Goal: Task Accomplishment & Management: Use online tool/utility

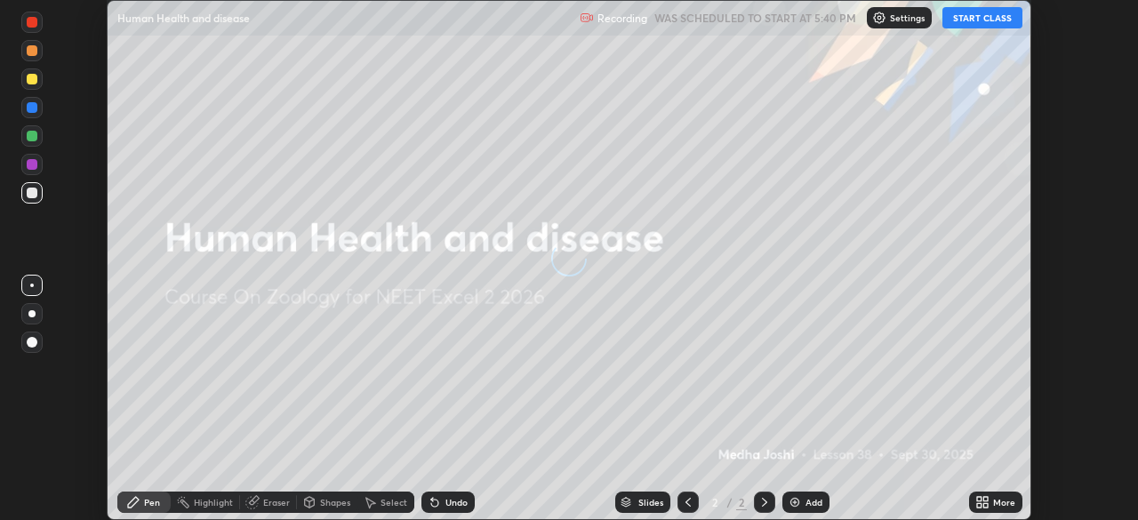
scroll to position [520, 1137]
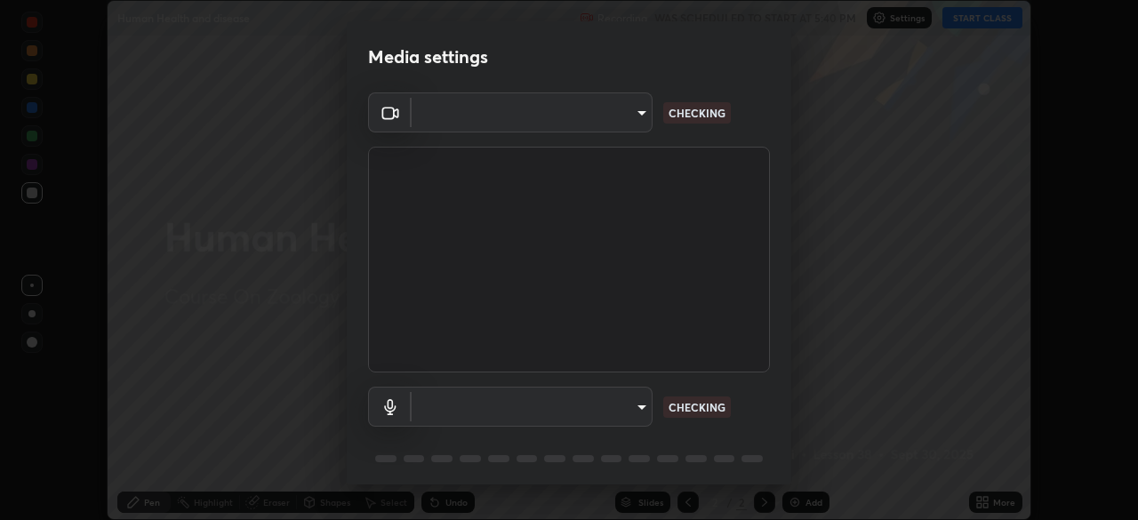
type input "7d393a75b5efabb373047579b199f96731eb4933b6c70bc853c0b4e4a878a56a"
click at [639, 406] on body "Erase all Human Health and disease Recording WAS SCHEDULED TO START AT 5:40 PM …" at bounding box center [569, 260] width 1138 height 520
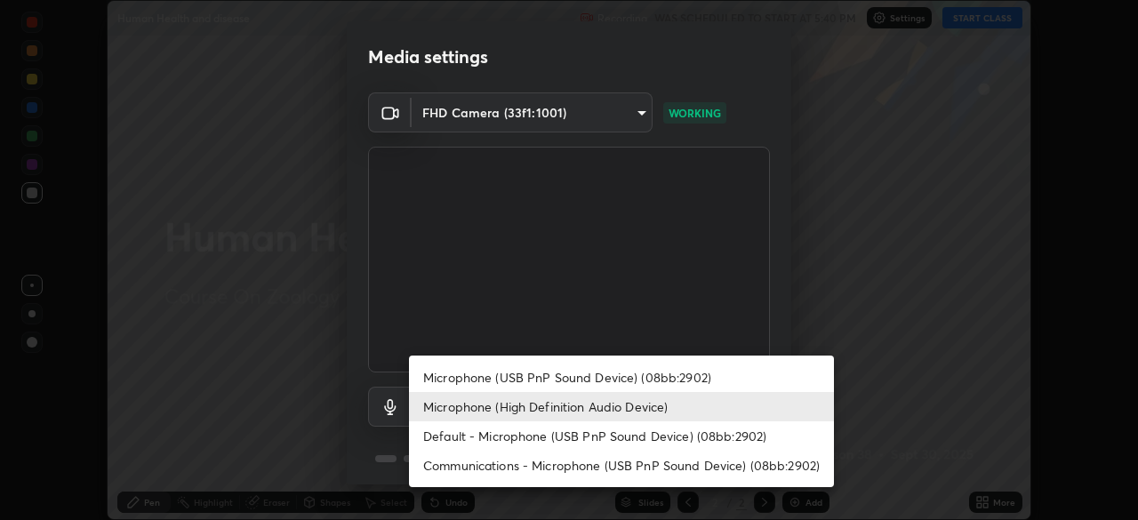
click at [613, 470] on li "Communications - Microphone (USB PnP Sound Device) (08bb:2902)" at bounding box center [621, 465] width 425 height 29
type input "communications"
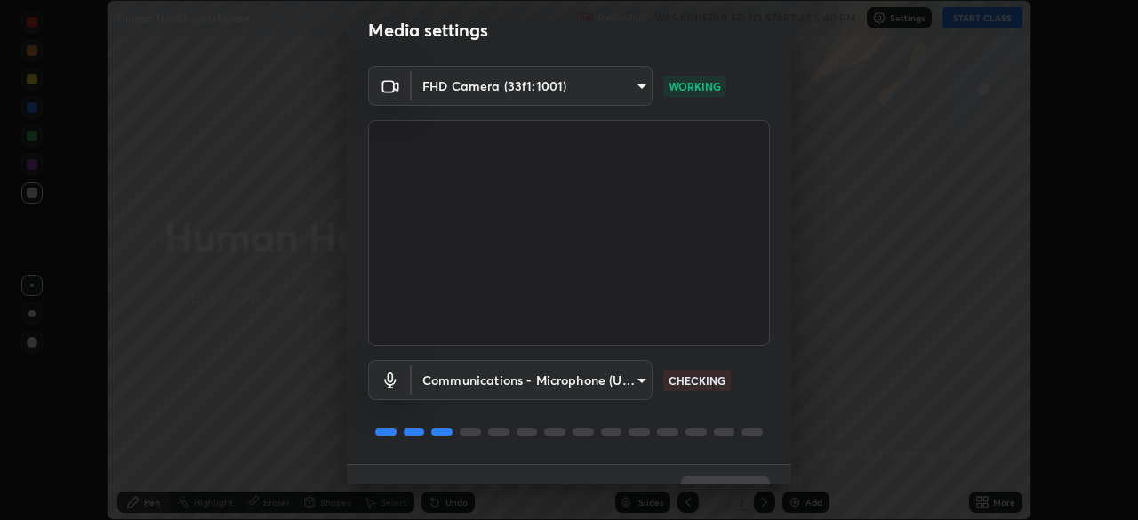
scroll to position [63, 0]
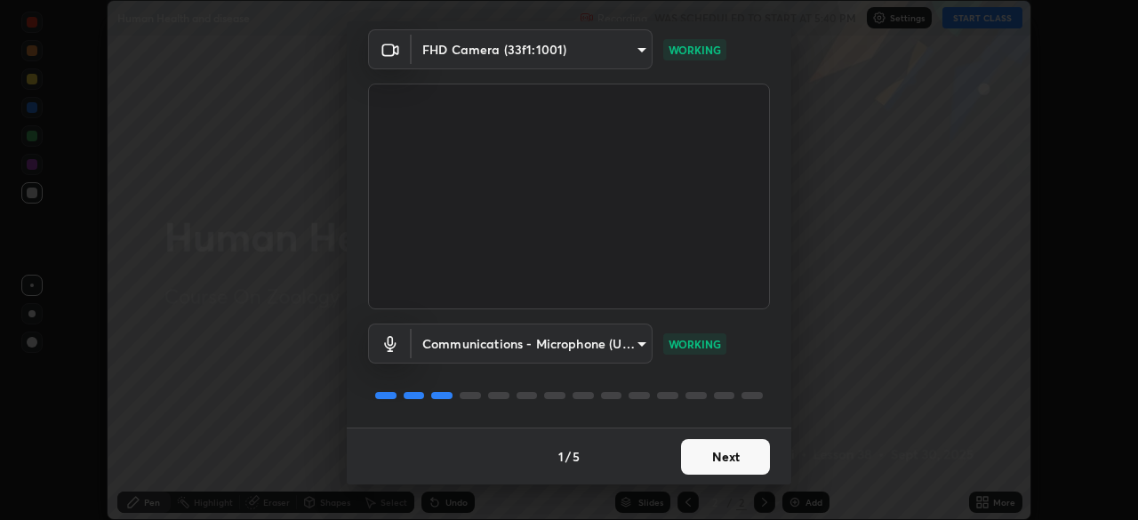
click at [726, 454] on button "Next" at bounding box center [725, 457] width 89 height 36
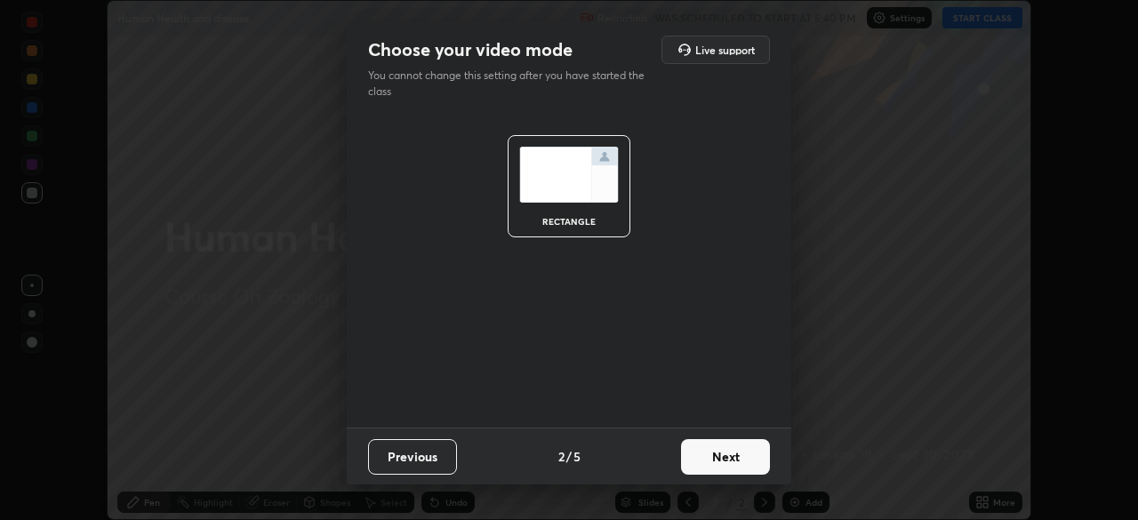
scroll to position [0, 0]
click at [731, 460] on button "Next" at bounding box center [725, 457] width 89 height 36
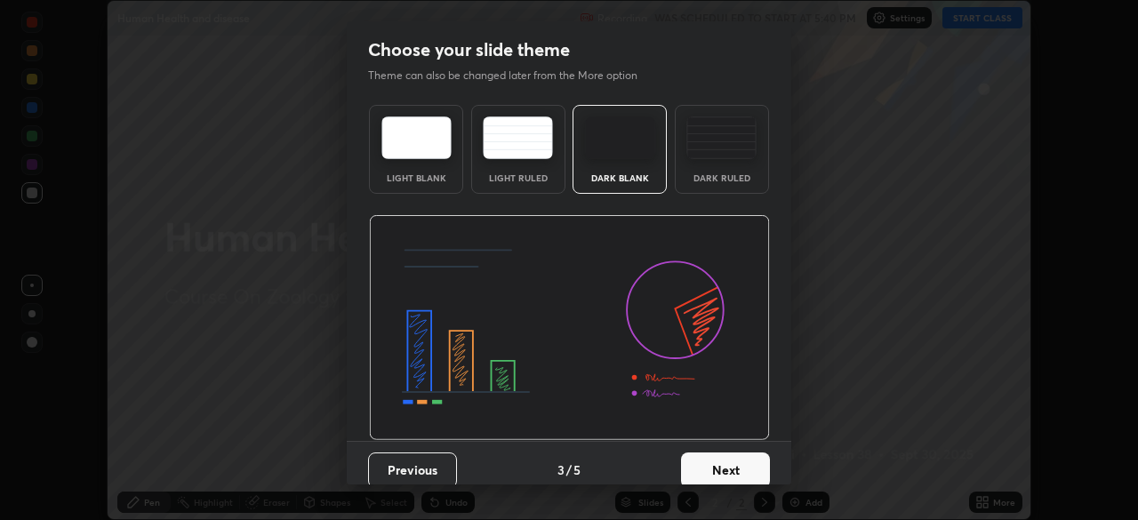
click at [730, 460] on button "Next" at bounding box center [725, 470] width 89 height 36
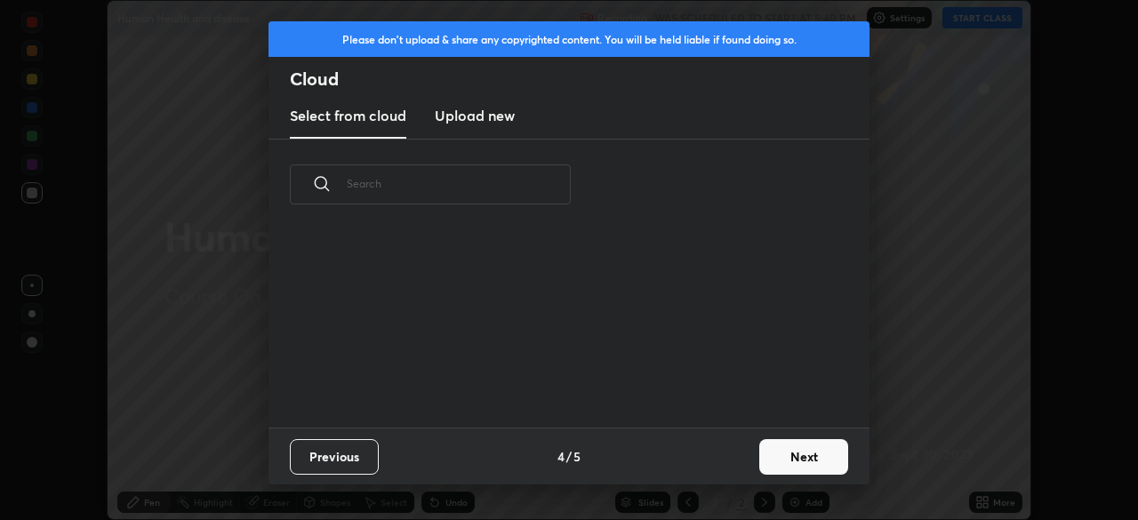
click at [775, 453] on button "Next" at bounding box center [803, 457] width 89 height 36
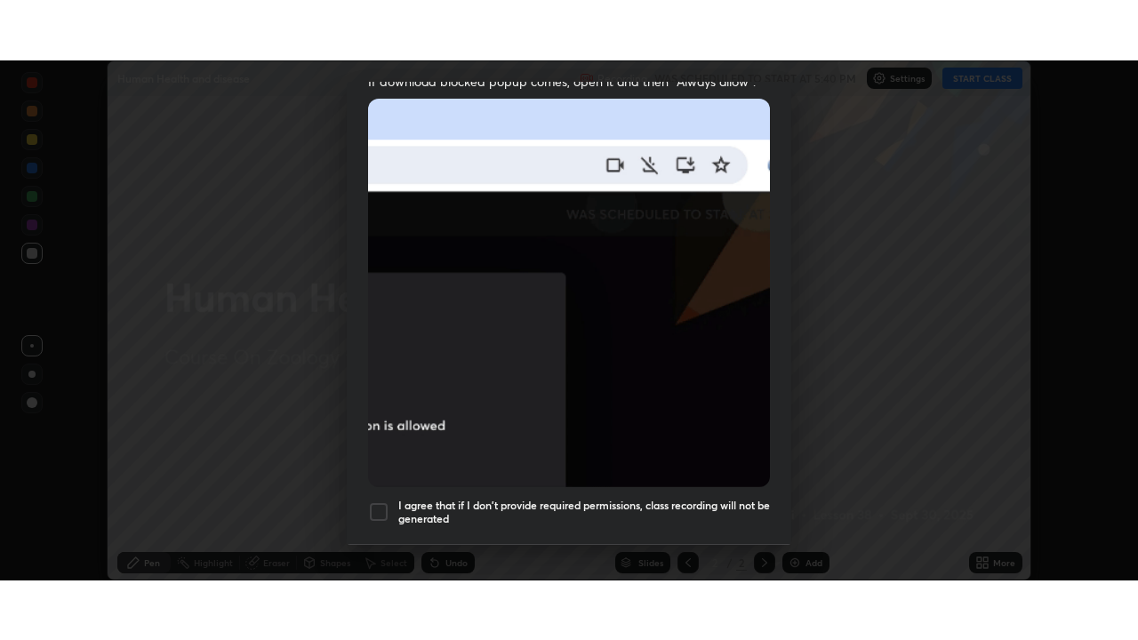
scroll to position [426, 0]
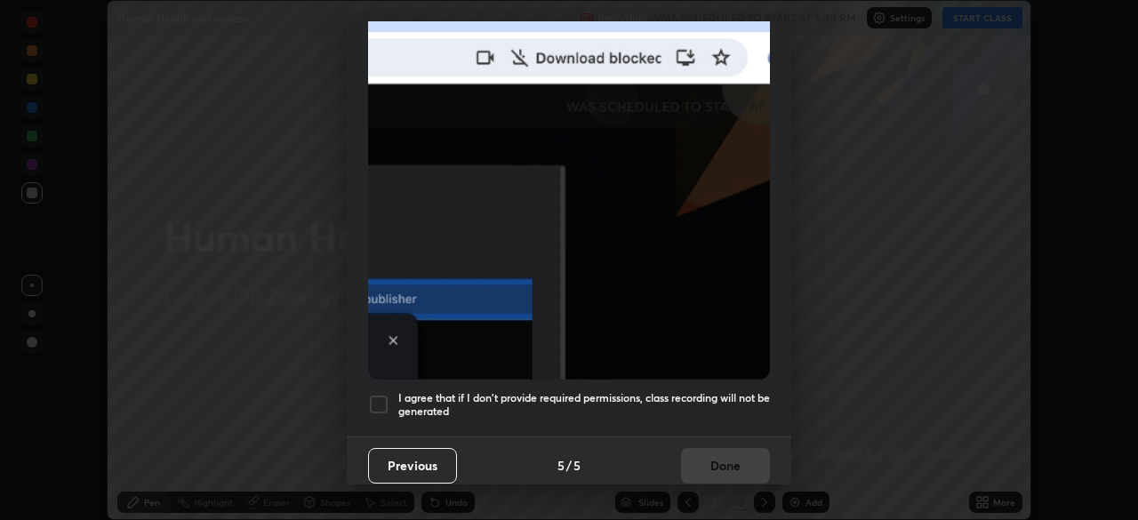
click at [381, 394] on div at bounding box center [378, 404] width 21 height 21
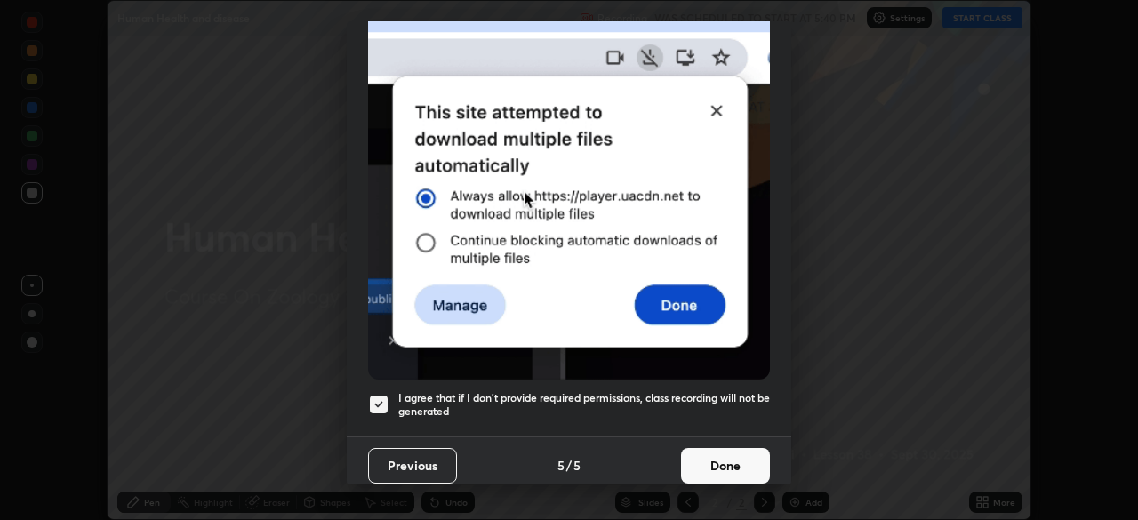
click at [698, 459] on button "Done" at bounding box center [725, 466] width 89 height 36
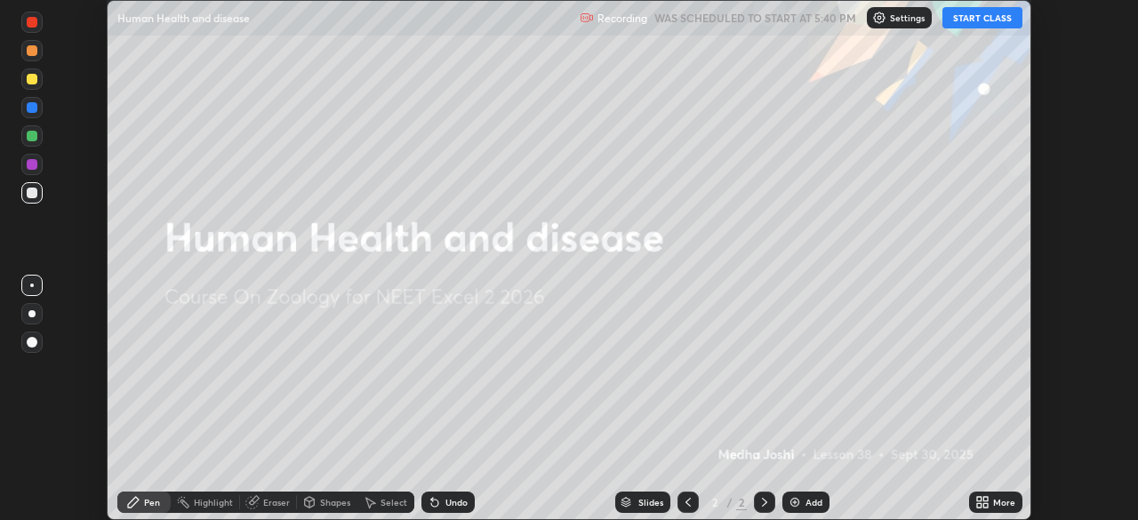
click at [974, 18] on button "START CLASS" at bounding box center [982, 17] width 80 height 21
click at [1009, 496] on div "More" at bounding box center [995, 502] width 53 height 21
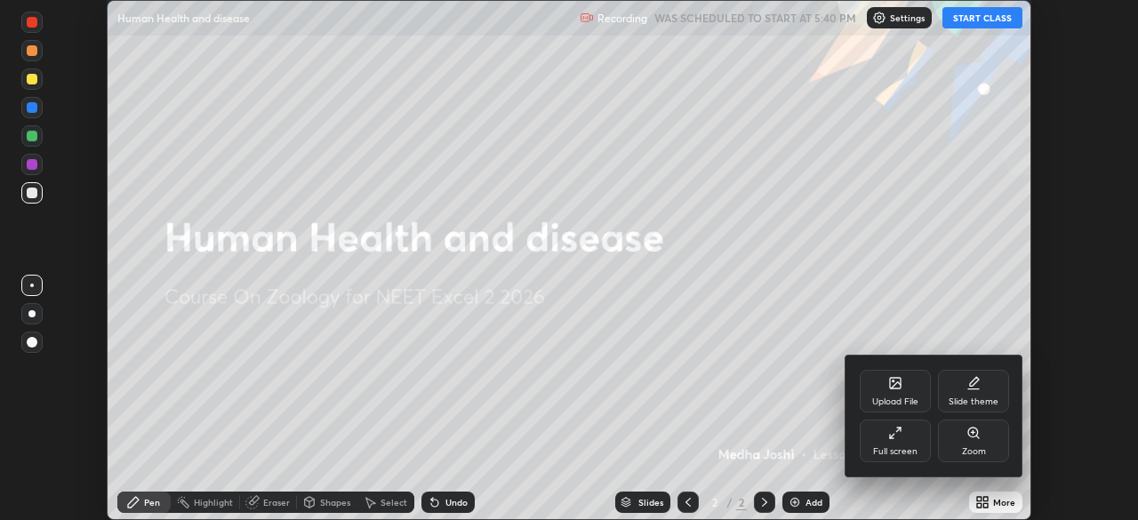
click at [914, 440] on div "Full screen" at bounding box center [895, 441] width 71 height 43
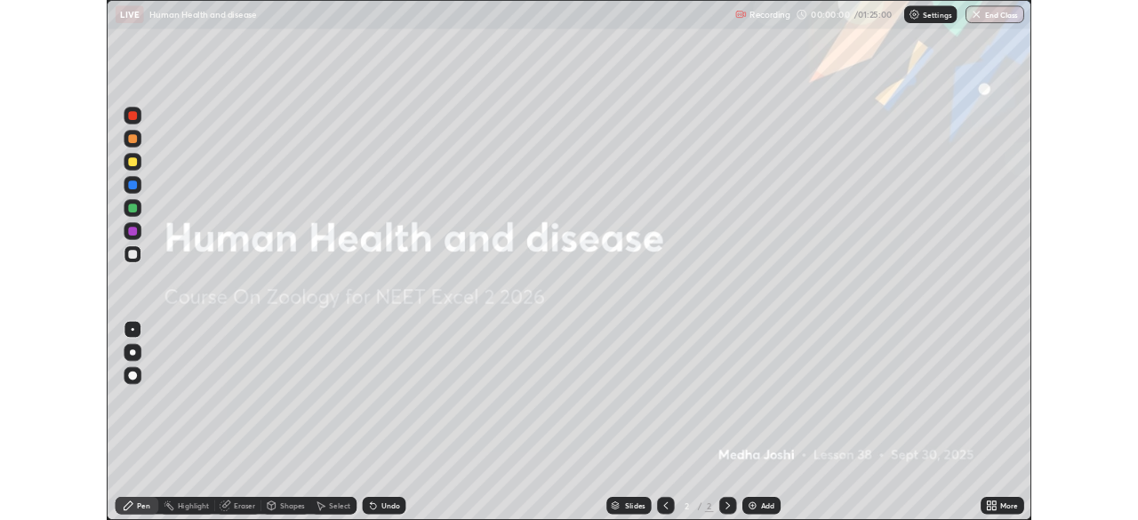
scroll to position [640, 1138]
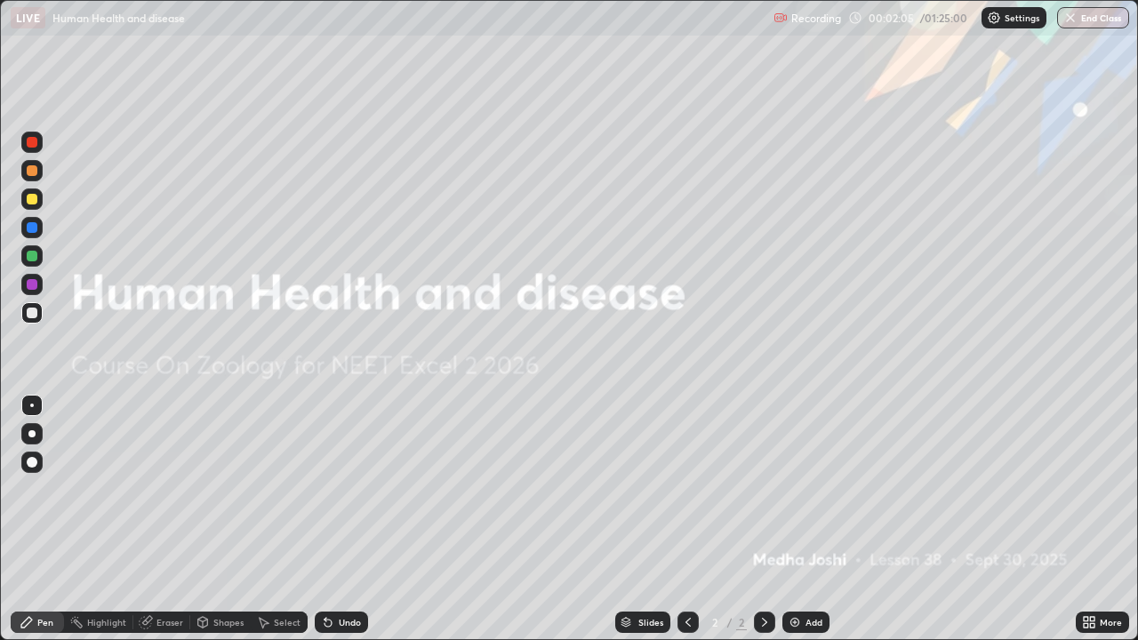
click at [792, 519] on div "Add" at bounding box center [805, 622] width 47 height 21
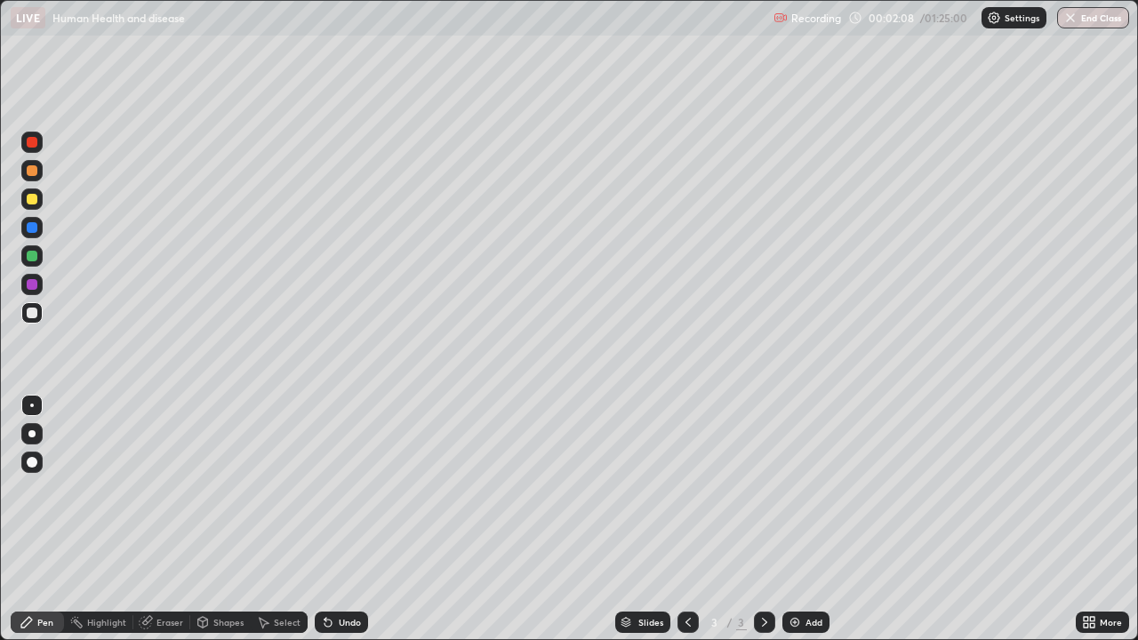
click at [160, 519] on div "Eraser" at bounding box center [169, 622] width 27 height 9
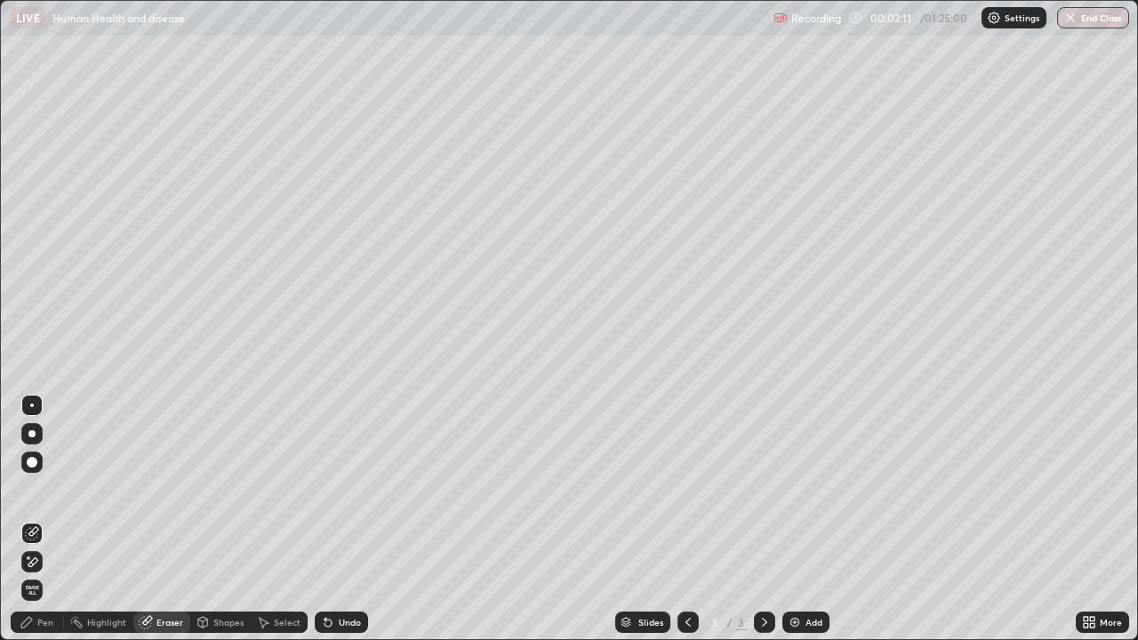
click at [228, 519] on div "Shapes" at bounding box center [228, 622] width 30 height 9
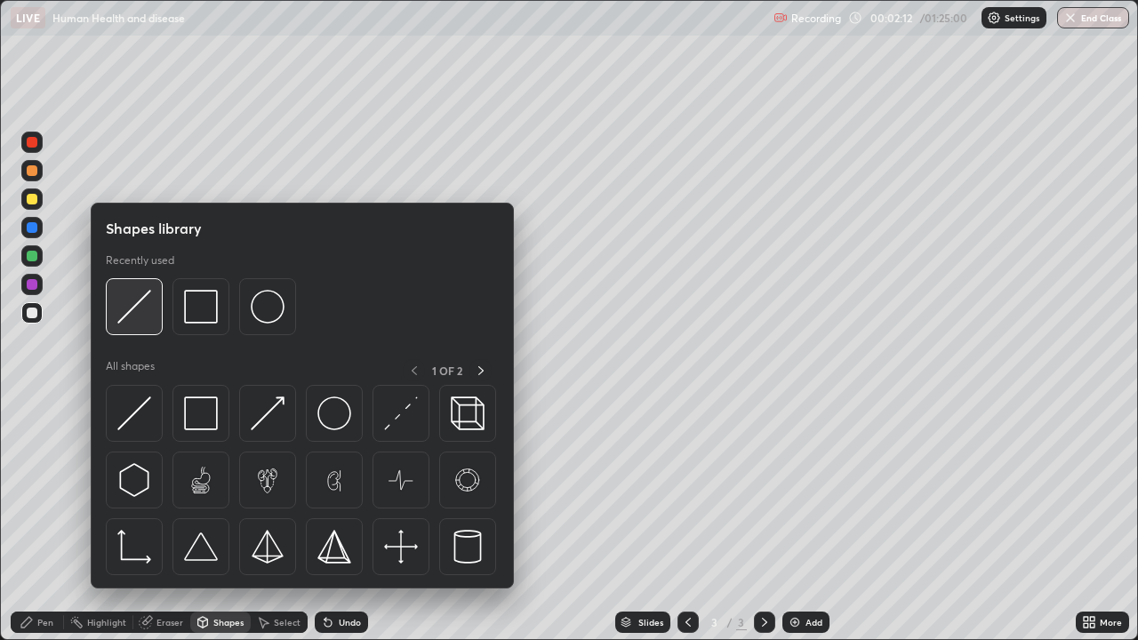
click at [142, 311] on img at bounding box center [134, 307] width 34 height 34
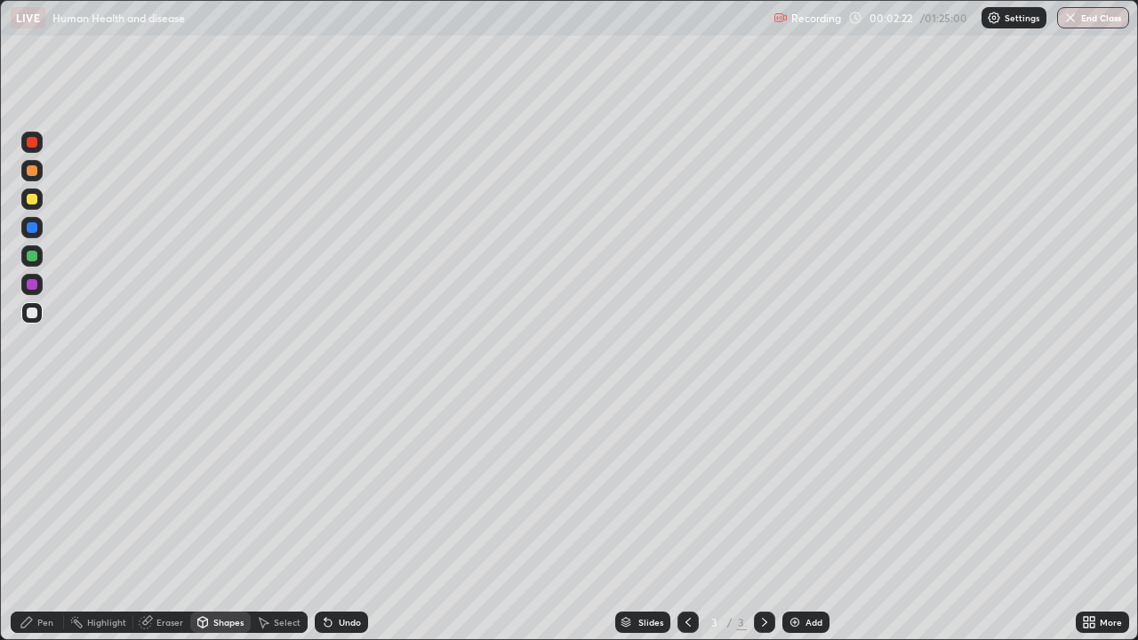
click at [51, 519] on div "Pen" at bounding box center [45, 622] width 16 height 9
click at [32, 284] on div at bounding box center [32, 284] width 11 height 11
click at [34, 258] on div at bounding box center [32, 256] width 11 height 11
click at [33, 229] on div at bounding box center [32, 227] width 11 height 11
click at [35, 204] on div at bounding box center [32, 199] width 11 height 11
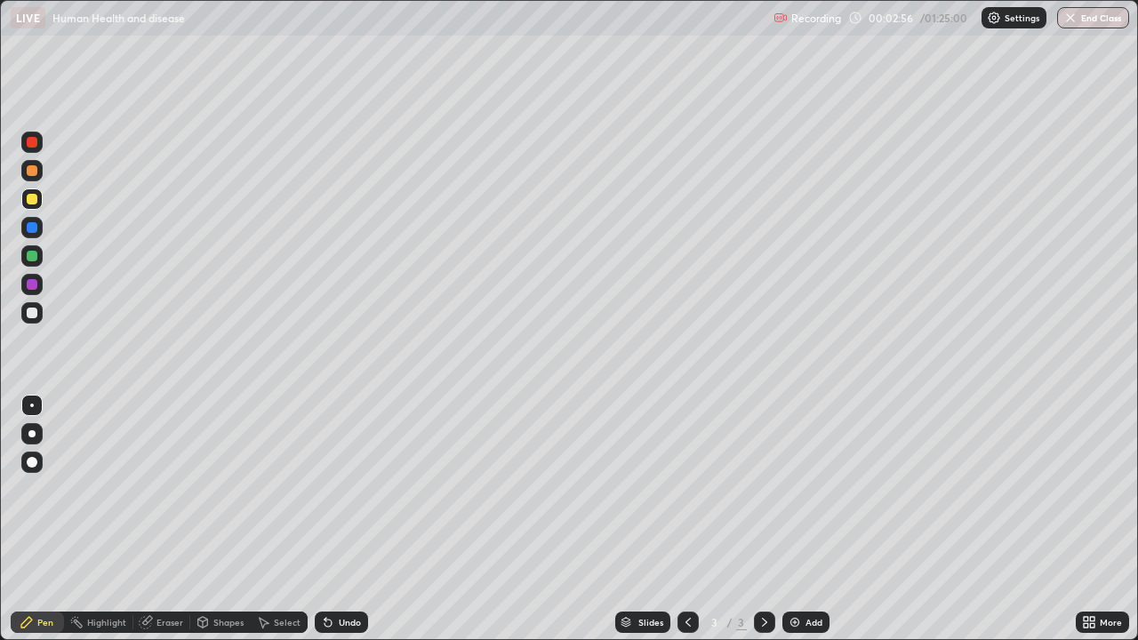
click at [348, 519] on div "Undo" at bounding box center [341, 622] width 53 height 21
click at [349, 519] on div "Undo" at bounding box center [350, 622] width 22 height 9
click at [345, 519] on div "Undo" at bounding box center [350, 622] width 22 height 9
click at [346, 519] on div "Undo" at bounding box center [350, 622] width 22 height 9
click at [339, 519] on div "Undo" at bounding box center [350, 622] width 22 height 9
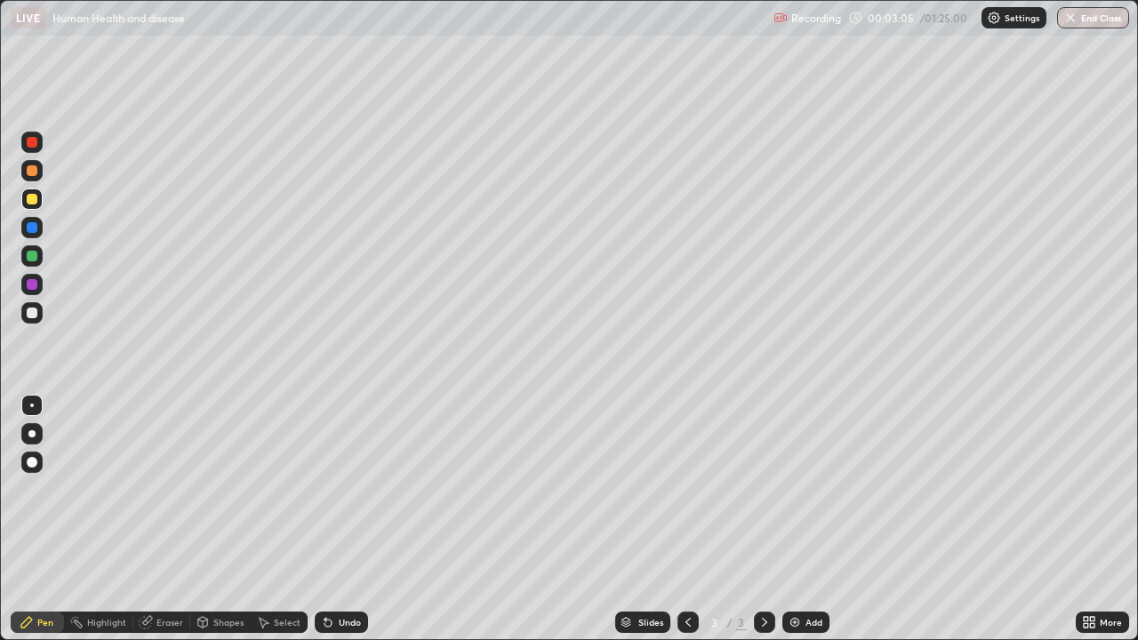
click at [340, 519] on div "Undo" at bounding box center [341, 622] width 53 height 21
click at [329, 519] on icon at bounding box center [327, 623] width 7 height 7
click at [340, 519] on div "Undo" at bounding box center [350, 622] width 22 height 9
click at [31, 171] on div at bounding box center [32, 170] width 11 height 11
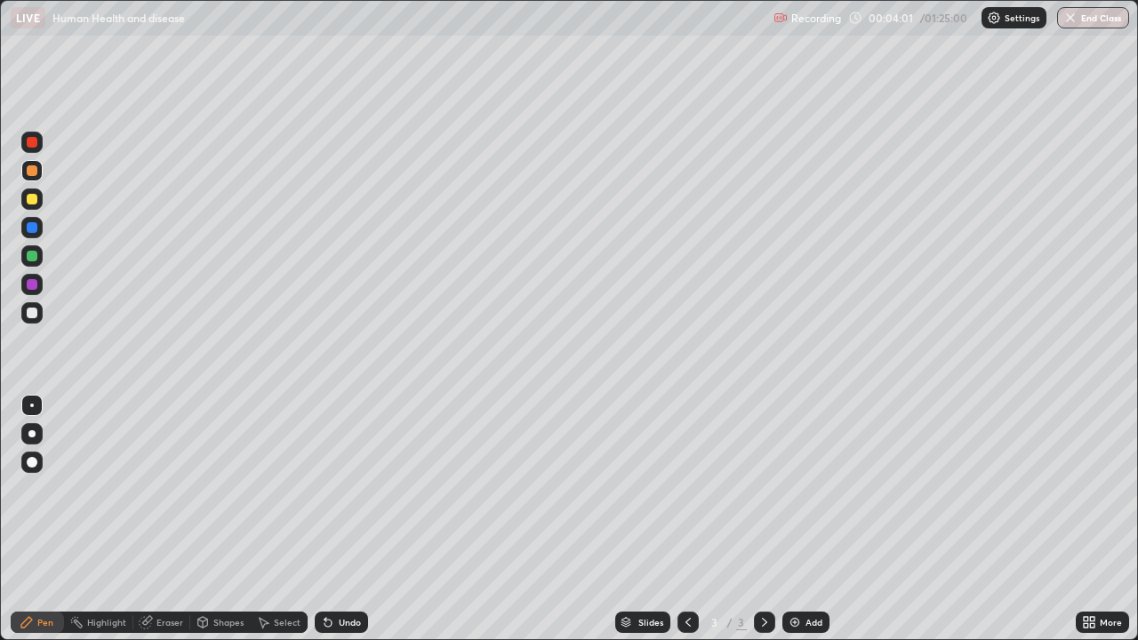
click at [32, 311] on div at bounding box center [32, 313] width 11 height 11
click at [31, 231] on div at bounding box center [32, 227] width 11 height 11
click at [27, 310] on div at bounding box center [32, 313] width 11 height 11
click at [34, 235] on div at bounding box center [31, 227] width 21 height 21
click at [28, 322] on div at bounding box center [31, 312] width 21 height 21
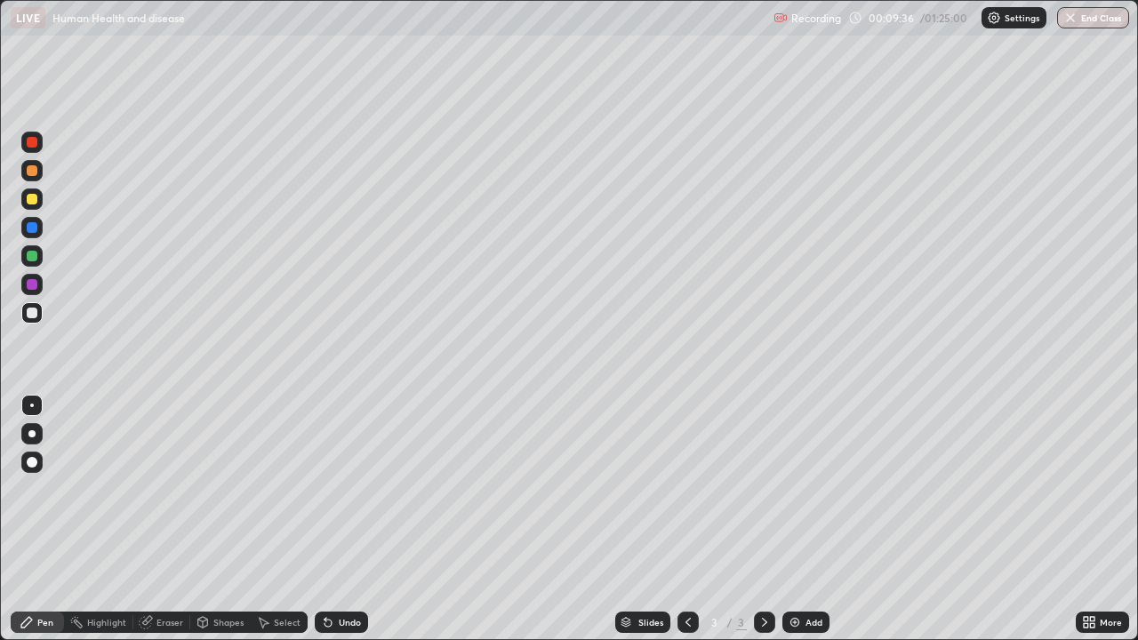
click at [32, 222] on div at bounding box center [32, 227] width 11 height 11
click at [39, 315] on div at bounding box center [31, 312] width 21 height 21
click at [31, 232] on div at bounding box center [32, 227] width 11 height 11
click at [27, 312] on div at bounding box center [32, 313] width 11 height 11
click at [32, 228] on div at bounding box center [32, 227] width 11 height 11
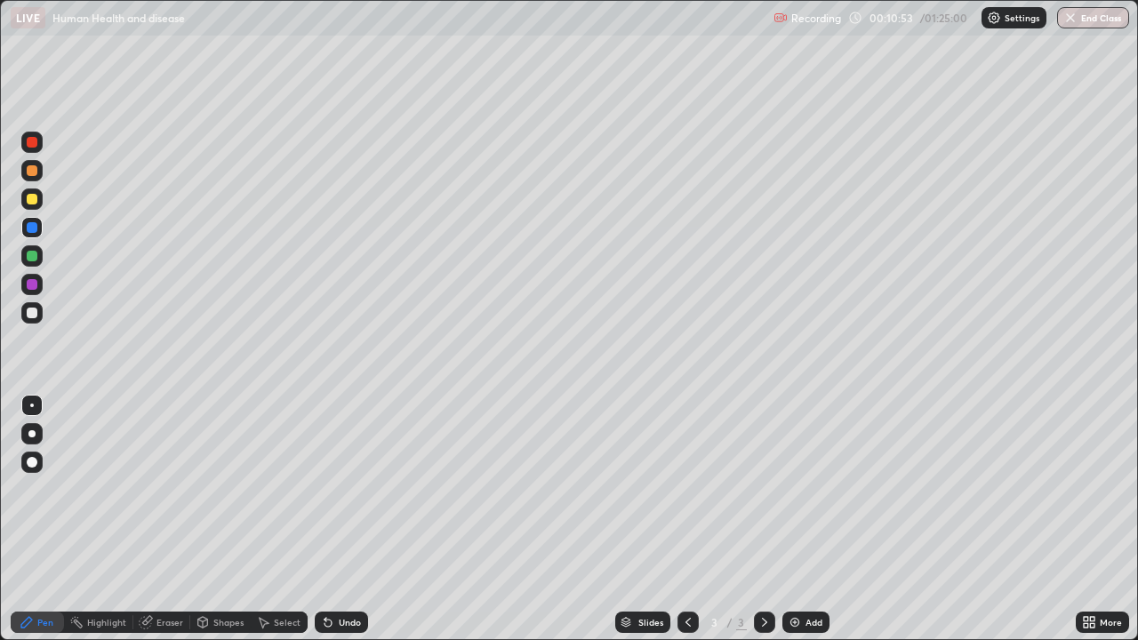
click at [31, 313] on div at bounding box center [32, 313] width 11 height 11
click at [31, 227] on div at bounding box center [32, 227] width 11 height 11
click at [41, 307] on div at bounding box center [31, 312] width 21 height 21
click at [807, 519] on div "Add" at bounding box center [813, 622] width 17 height 9
click at [36, 169] on div at bounding box center [32, 170] width 11 height 11
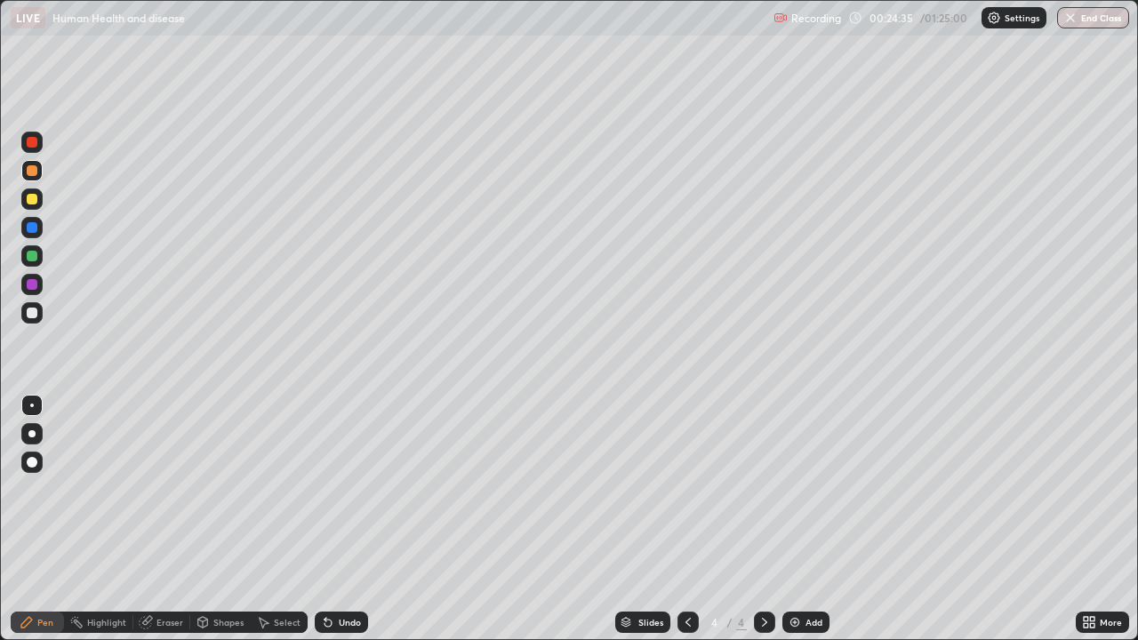
click at [26, 322] on div at bounding box center [31, 312] width 21 height 21
click at [36, 204] on div at bounding box center [31, 198] width 21 height 21
click at [338, 519] on div "Undo" at bounding box center [341, 622] width 53 height 21
click at [341, 519] on div "Undo" at bounding box center [350, 622] width 22 height 9
click at [35, 315] on div at bounding box center [32, 313] width 11 height 11
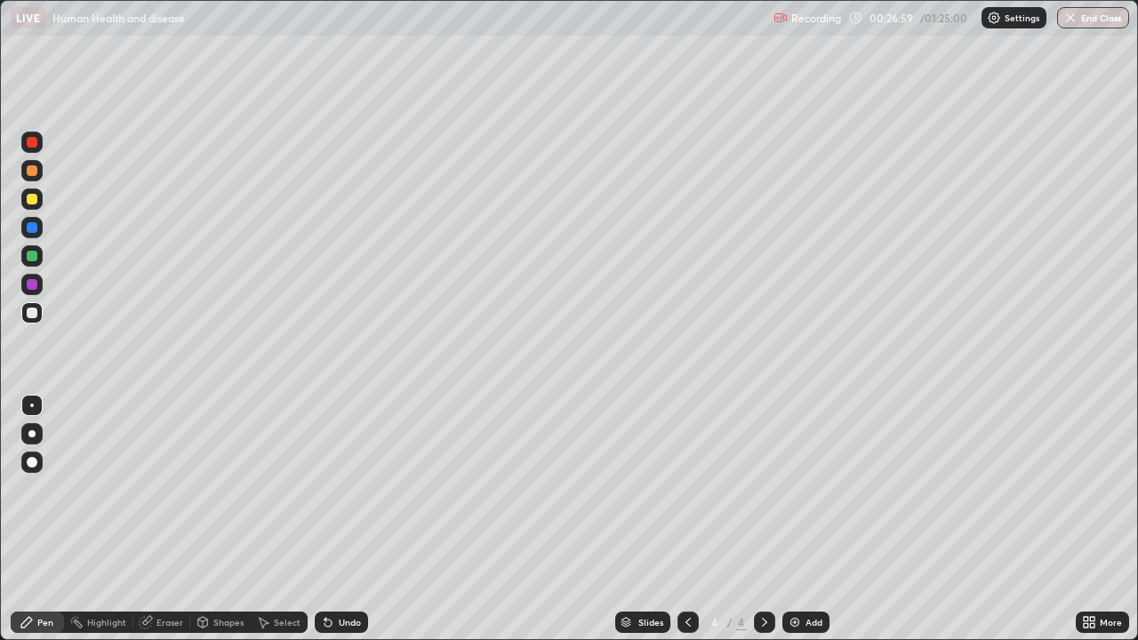
click at [32, 228] on div at bounding box center [32, 227] width 11 height 11
click at [348, 519] on div "Undo" at bounding box center [341, 622] width 53 height 21
click at [342, 519] on div "Undo" at bounding box center [341, 622] width 53 height 21
click at [344, 519] on div "Undo" at bounding box center [341, 622] width 53 height 21
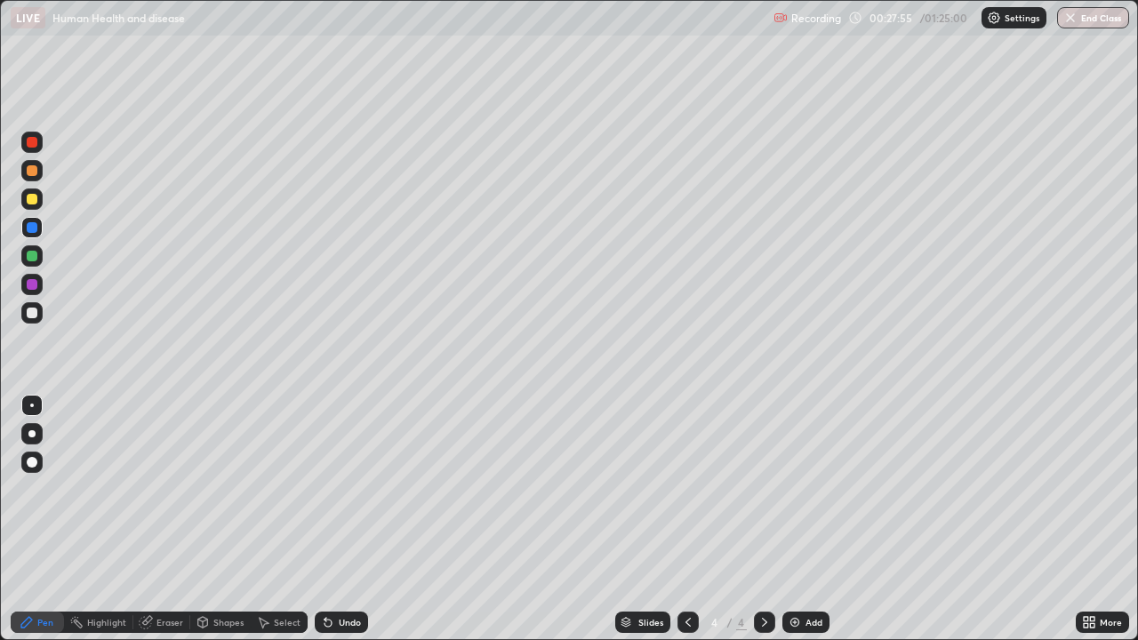
click at [346, 519] on div "Undo" at bounding box center [341, 622] width 53 height 21
click at [36, 317] on div at bounding box center [32, 313] width 11 height 11
click at [30, 222] on div at bounding box center [32, 227] width 11 height 11
click at [325, 519] on icon at bounding box center [327, 623] width 7 height 7
click at [324, 519] on icon at bounding box center [325, 619] width 2 height 2
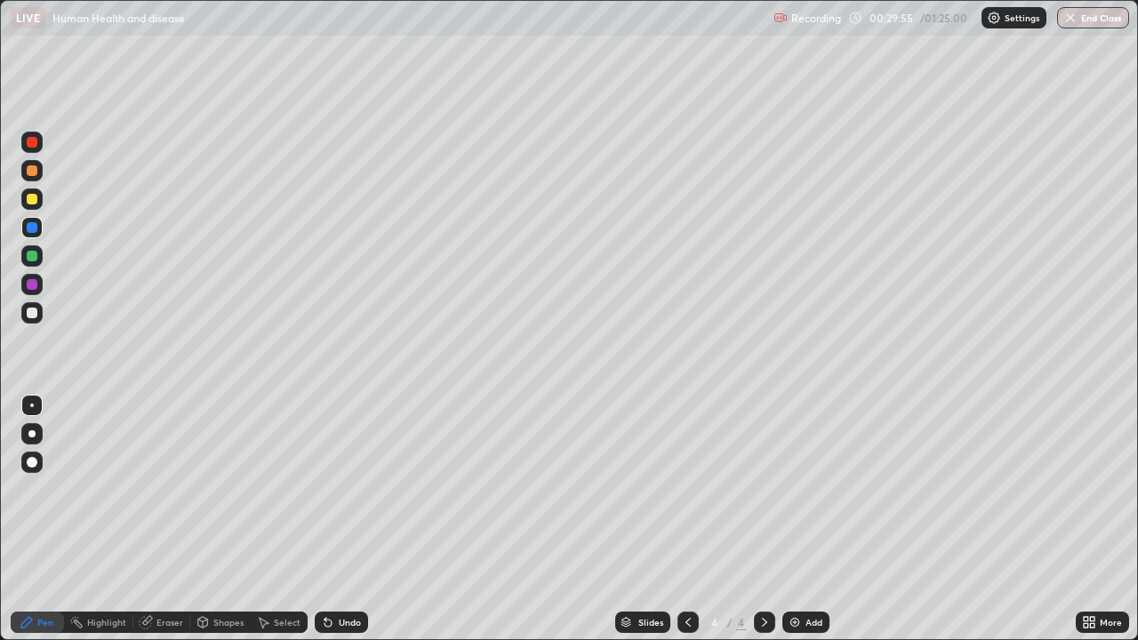
click at [39, 316] on div at bounding box center [31, 312] width 21 height 21
click at [811, 519] on div "Add" at bounding box center [813, 622] width 17 height 9
click at [36, 175] on div at bounding box center [31, 170] width 21 height 21
click at [34, 308] on div at bounding box center [32, 313] width 11 height 11
click at [34, 229] on div at bounding box center [32, 227] width 11 height 11
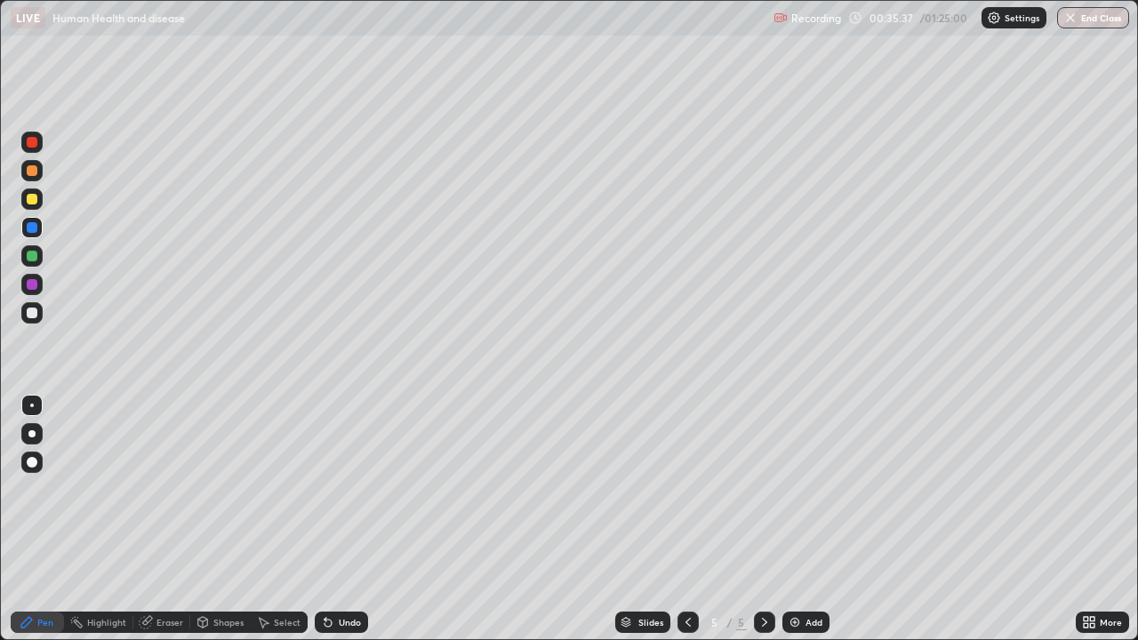
click at [348, 519] on div "Undo" at bounding box center [350, 622] width 22 height 9
click at [31, 200] on div at bounding box center [32, 199] width 11 height 11
click at [32, 317] on div at bounding box center [32, 313] width 11 height 11
click at [33, 292] on div at bounding box center [31, 284] width 21 height 21
click at [35, 311] on div at bounding box center [32, 313] width 11 height 11
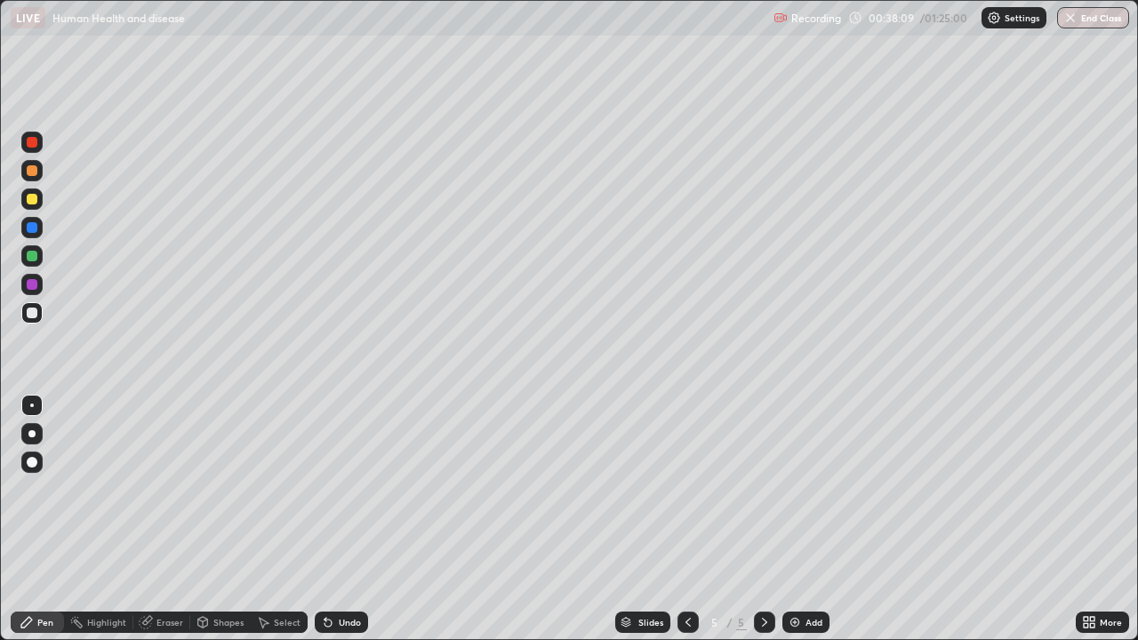
click at [42, 229] on div at bounding box center [31, 227] width 21 height 21
click at [30, 203] on div at bounding box center [32, 199] width 11 height 11
click at [339, 519] on div "Undo" at bounding box center [350, 622] width 22 height 9
click at [28, 312] on div at bounding box center [32, 313] width 11 height 11
click at [33, 284] on div at bounding box center [32, 284] width 11 height 11
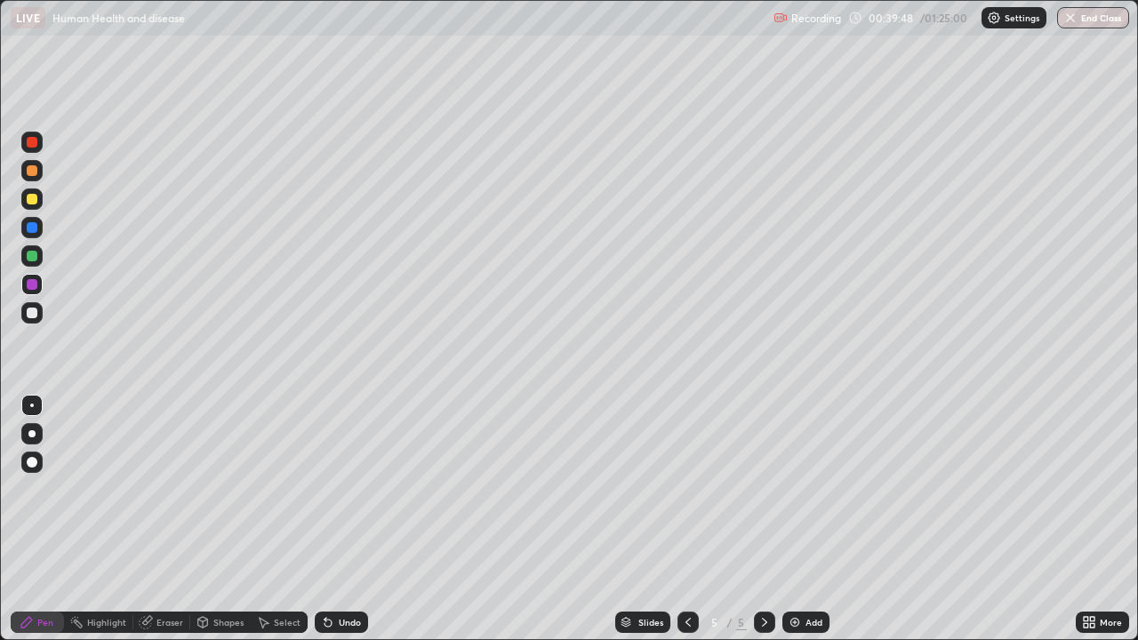
click at [31, 316] on div at bounding box center [32, 313] width 11 height 11
click at [27, 196] on div at bounding box center [32, 199] width 11 height 11
click at [33, 313] on div at bounding box center [32, 313] width 11 height 11
click at [813, 519] on div "Add" at bounding box center [813, 622] width 17 height 9
click at [345, 519] on div "Undo" at bounding box center [341, 622] width 53 height 21
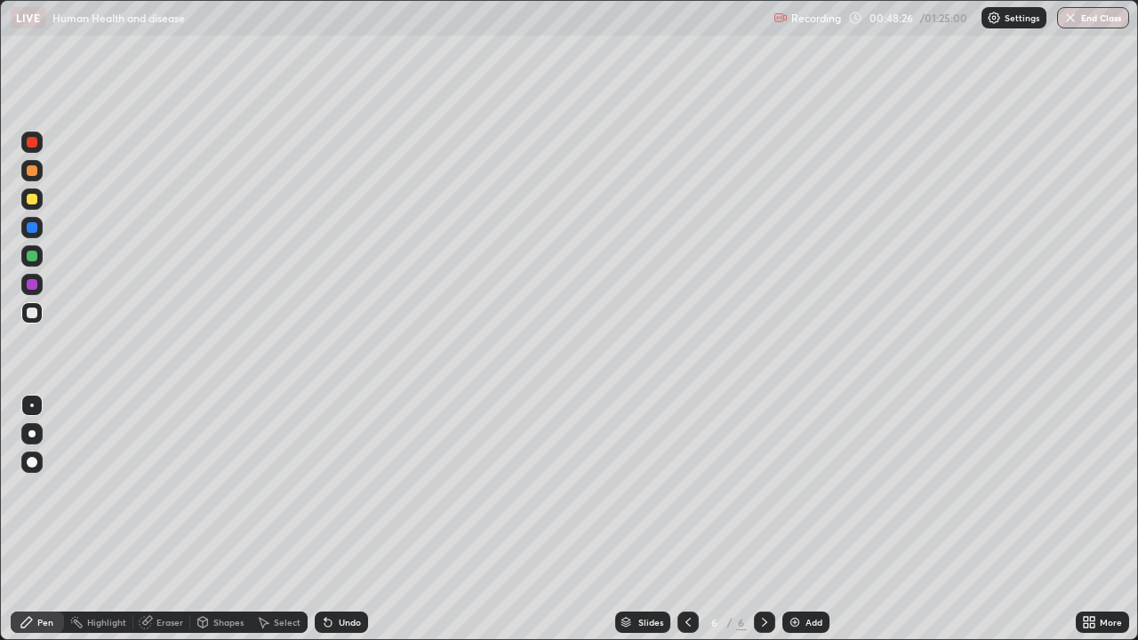
click at [1089, 519] on icon at bounding box center [1089, 622] width 14 height 14
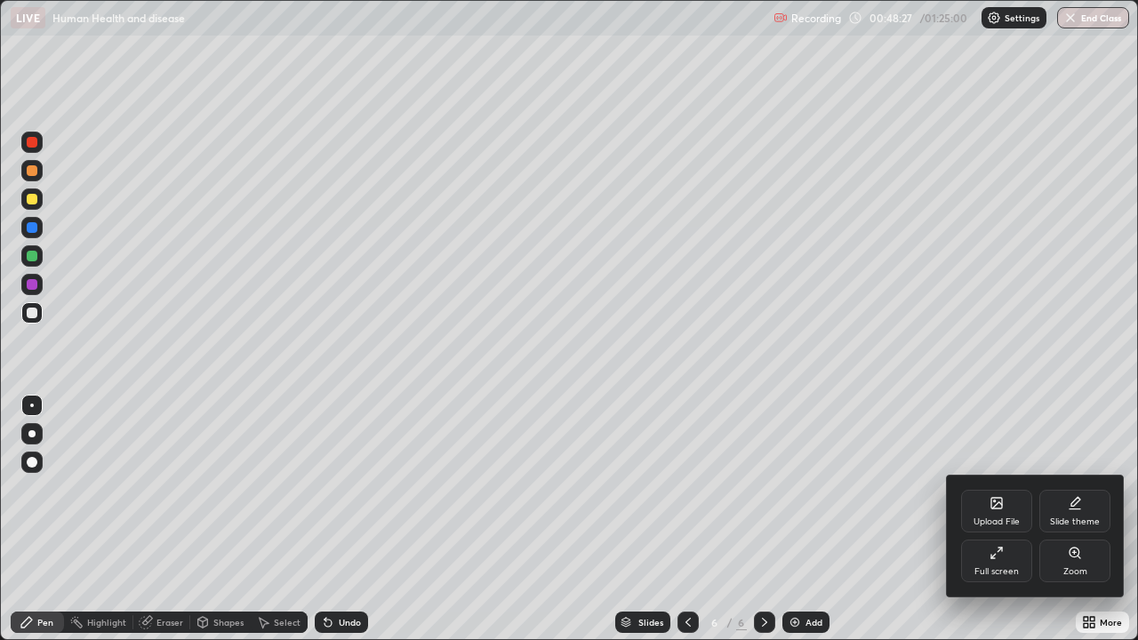
click at [994, 519] on div "Full screen" at bounding box center [996, 561] width 71 height 43
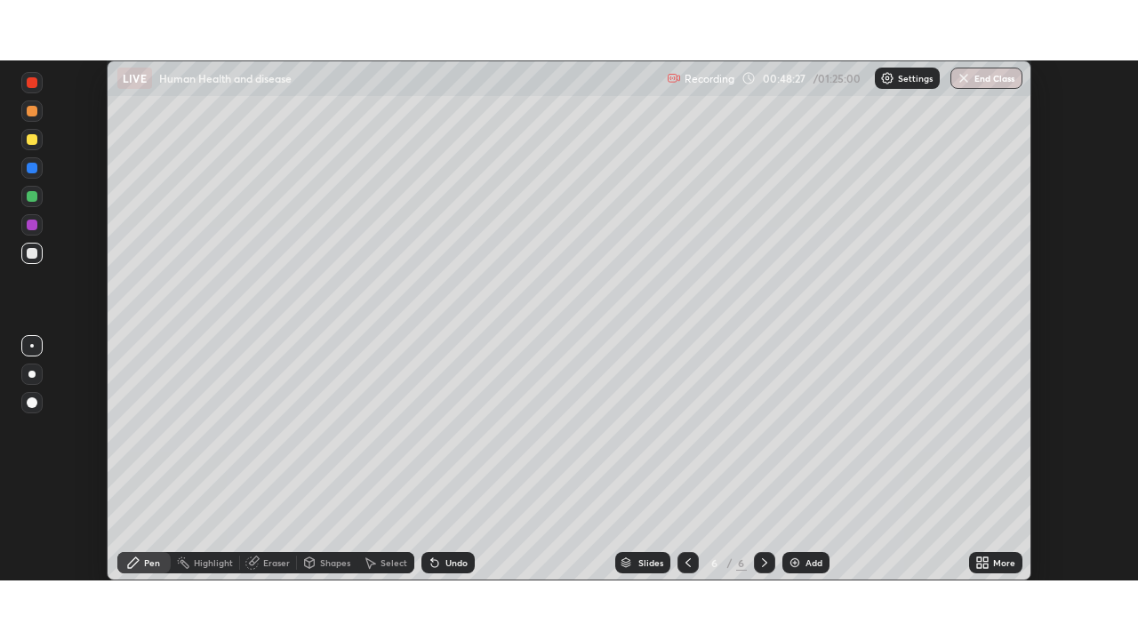
scroll to position [88378, 87761]
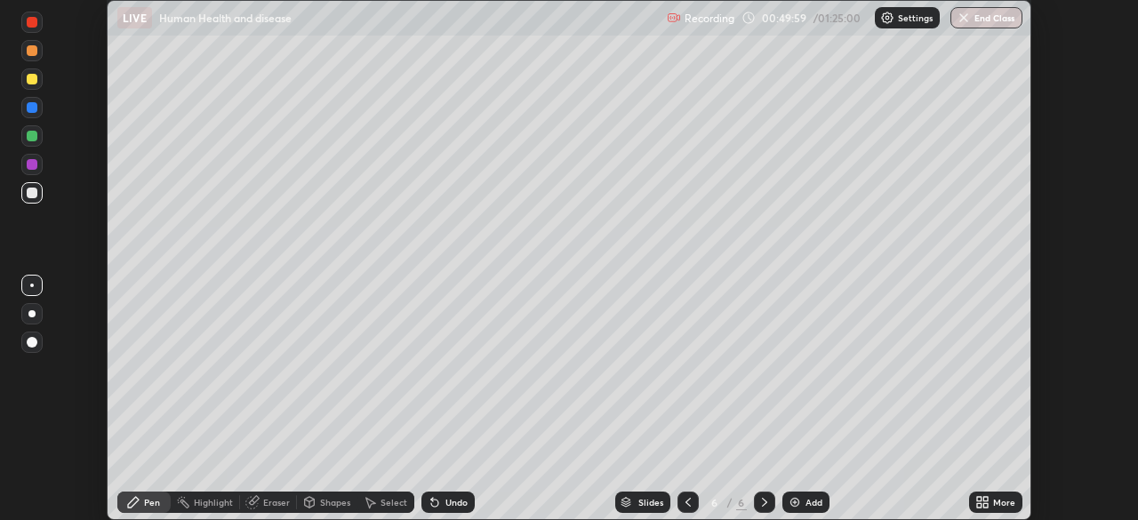
click at [979, 503] on icon at bounding box center [979, 505] width 4 height 4
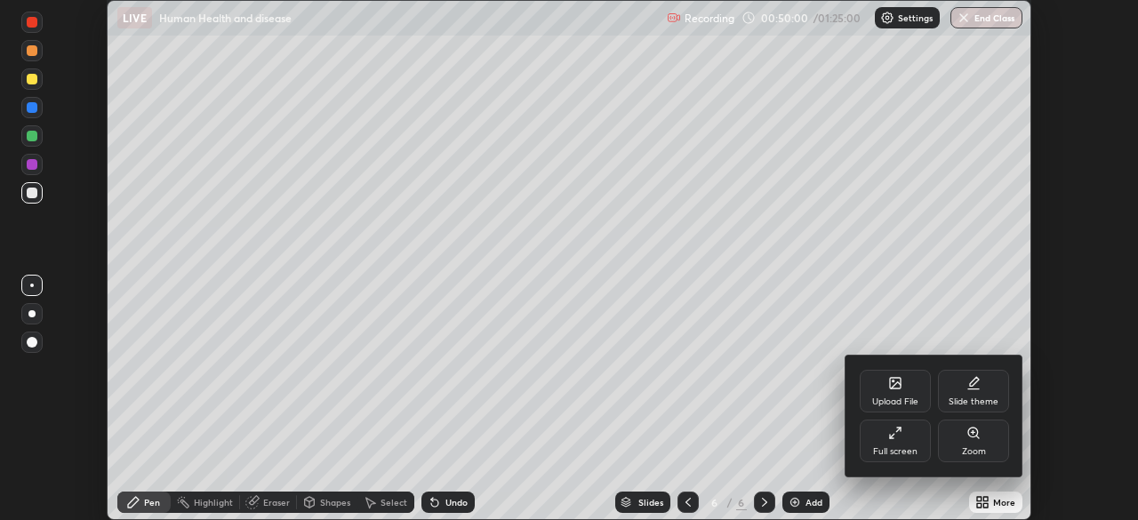
click at [901, 434] on icon at bounding box center [895, 433] width 14 height 14
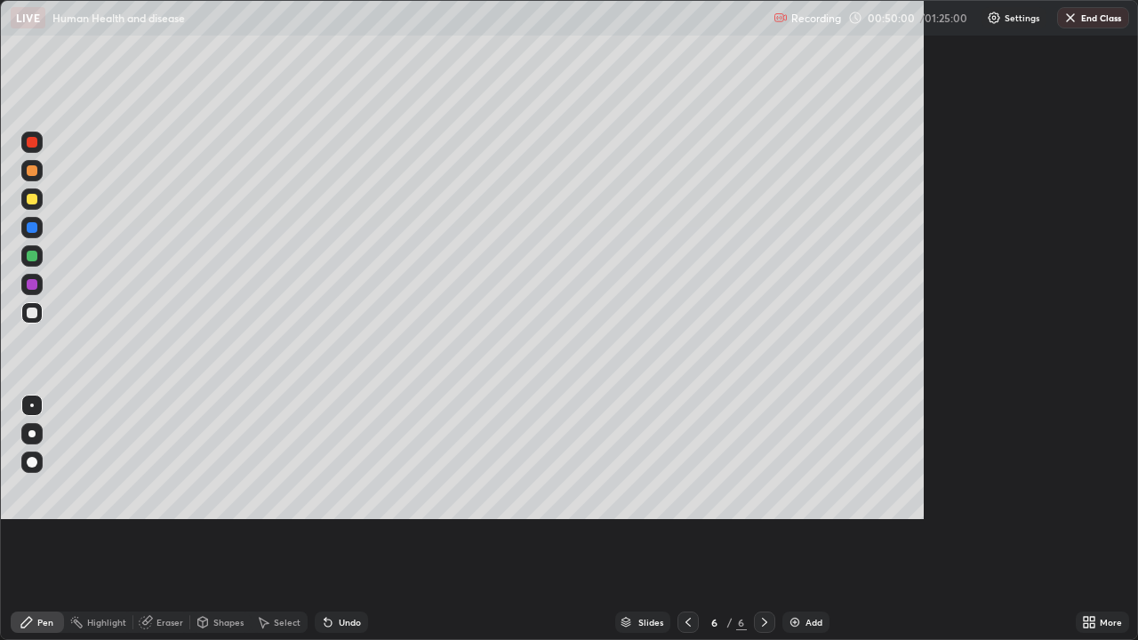
scroll to position [640, 1138]
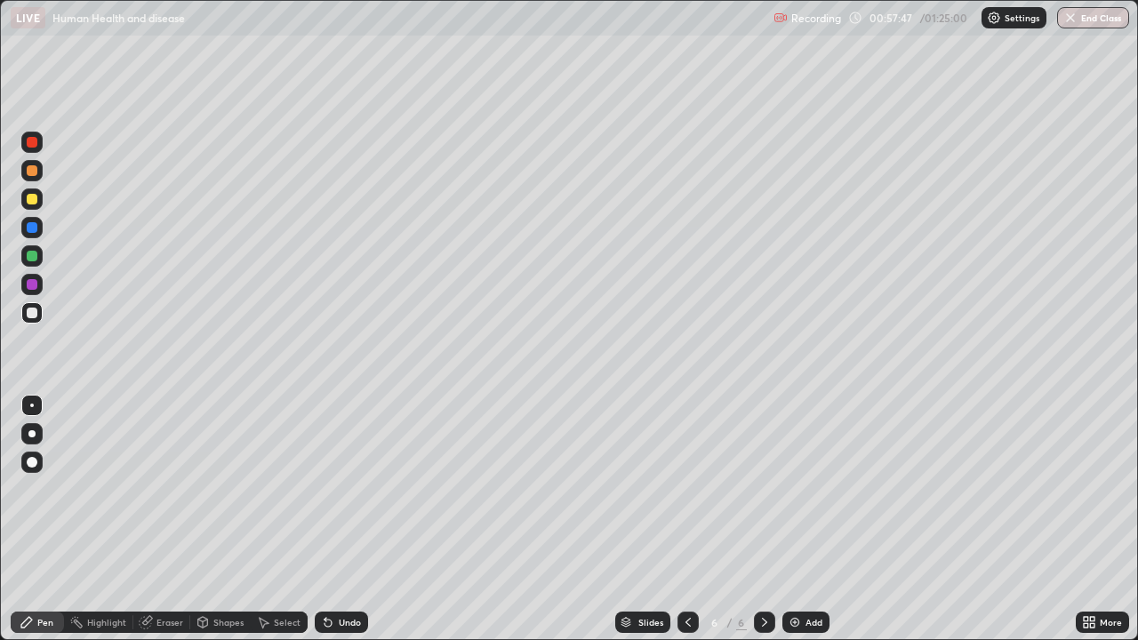
click at [811, 519] on div "Add" at bounding box center [805, 622] width 47 height 21
click at [35, 179] on div at bounding box center [31, 170] width 21 height 21
click at [38, 199] on div at bounding box center [31, 198] width 21 height 21
click at [29, 253] on div at bounding box center [32, 256] width 11 height 11
click at [36, 312] on div at bounding box center [32, 313] width 11 height 11
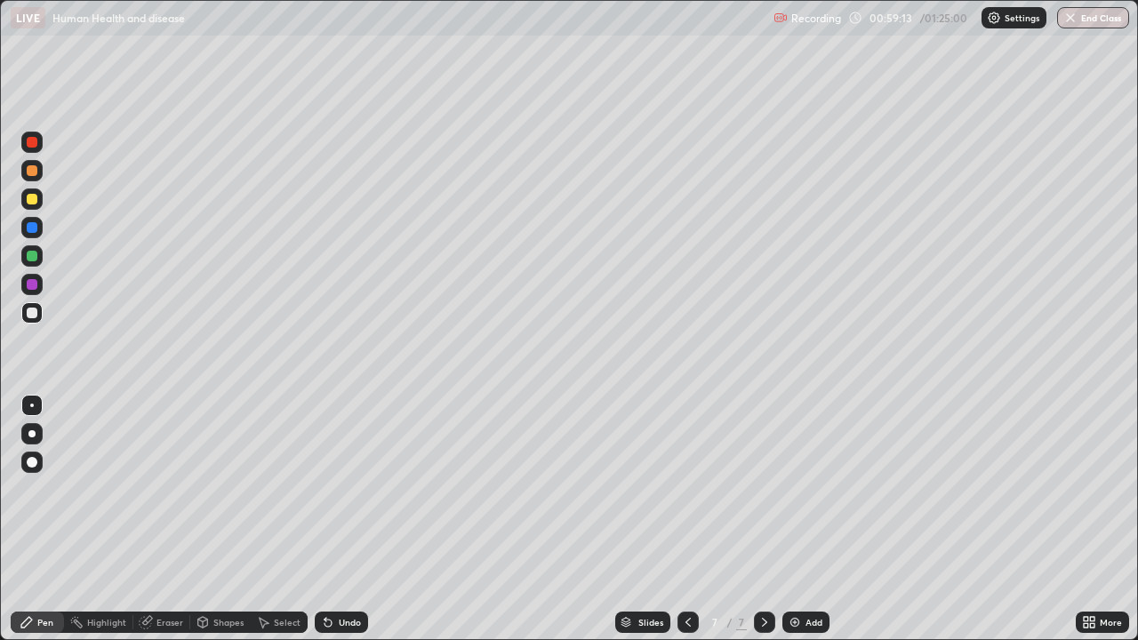
click at [30, 256] on div at bounding box center [32, 256] width 11 height 11
click at [347, 519] on div "Undo" at bounding box center [341, 622] width 53 height 21
click at [353, 519] on div "Undo" at bounding box center [341, 622] width 53 height 21
click at [351, 519] on div "Undo" at bounding box center [341, 622] width 53 height 21
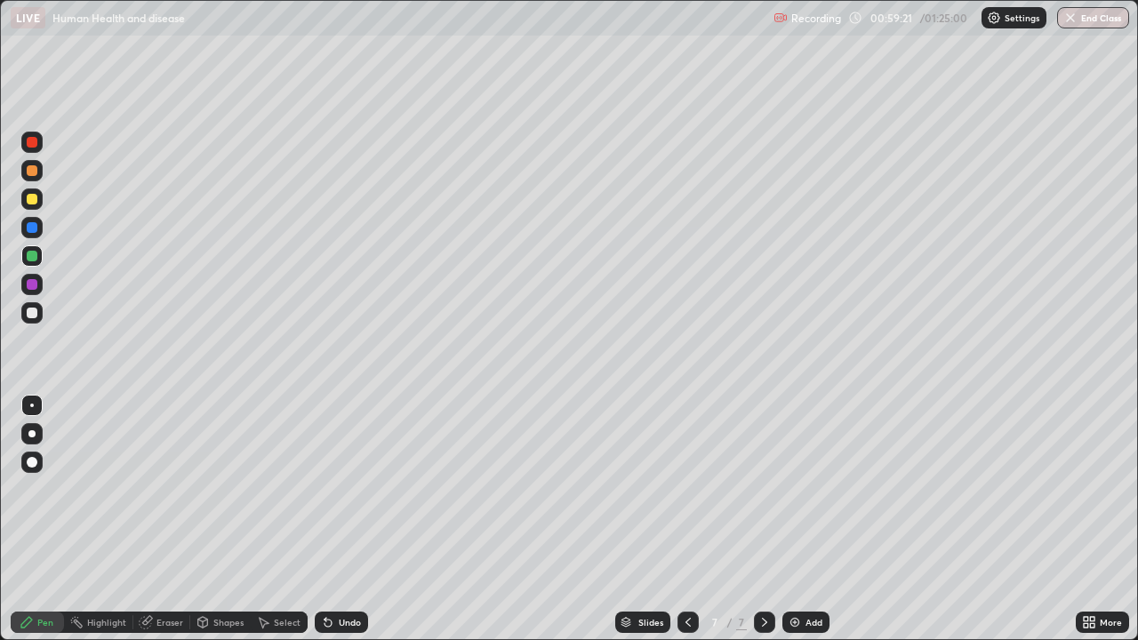
click at [28, 314] on div at bounding box center [32, 313] width 11 height 11
click at [28, 255] on div at bounding box center [32, 256] width 11 height 11
click at [35, 320] on div at bounding box center [31, 312] width 21 height 21
click at [28, 252] on div at bounding box center [32, 256] width 11 height 11
click at [34, 317] on div at bounding box center [32, 313] width 11 height 11
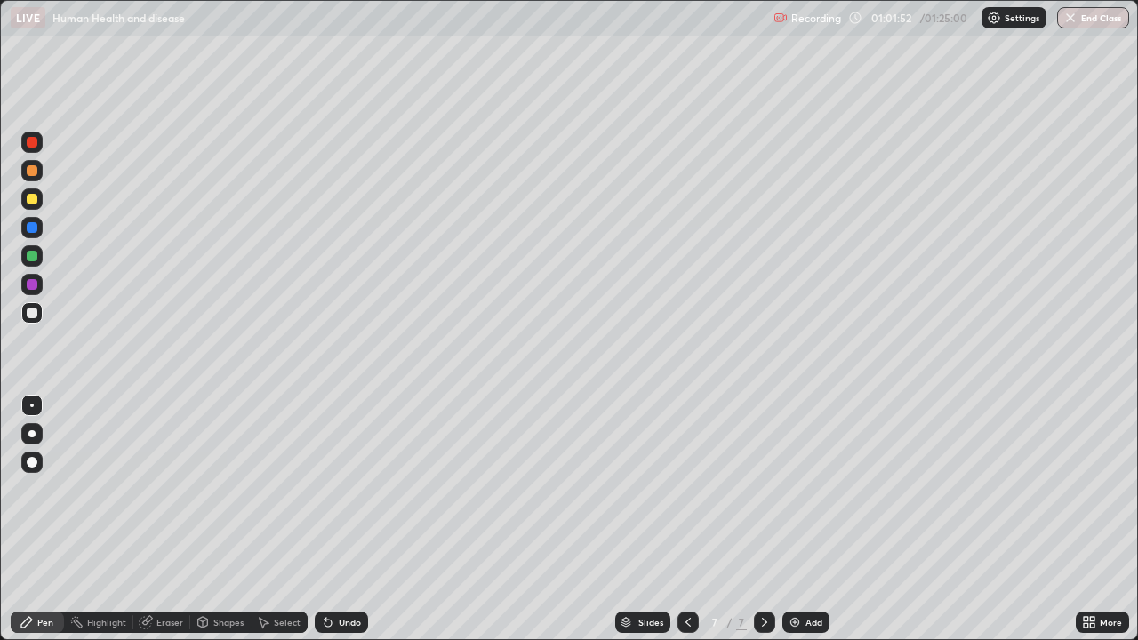
click at [28, 234] on div at bounding box center [31, 227] width 21 height 21
click at [28, 256] on div at bounding box center [32, 256] width 11 height 11
click at [40, 316] on div at bounding box center [31, 312] width 21 height 21
click at [38, 262] on div at bounding box center [31, 255] width 21 height 21
click at [28, 322] on div at bounding box center [31, 312] width 21 height 21
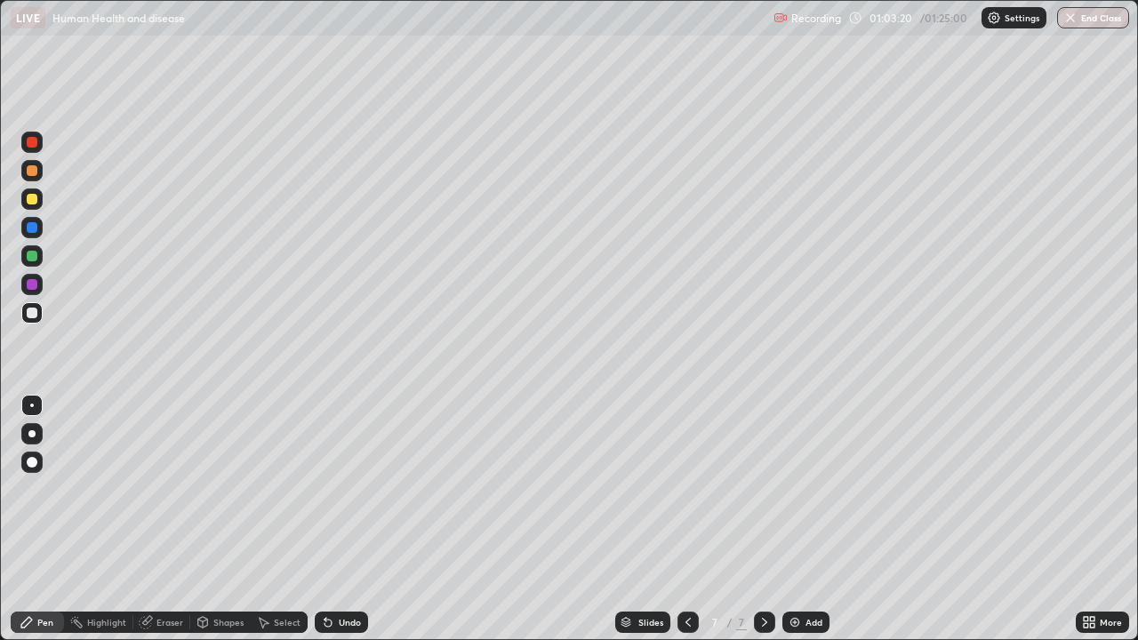
click at [32, 253] on div at bounding box center [32, 256] width 11 height 11
click at [325, 519] on icon at bounding box center [327, 623] width 7 height 7
click at [337, 519] on div "Undo" at bounding box center [341, 622] width 53 height 21
click at [339, 519] on div "Undo" at bounding box center [341, 622] width 53 height 21
click at [331, 519] on icon at bounding box center [328, 622] width 14 height 14
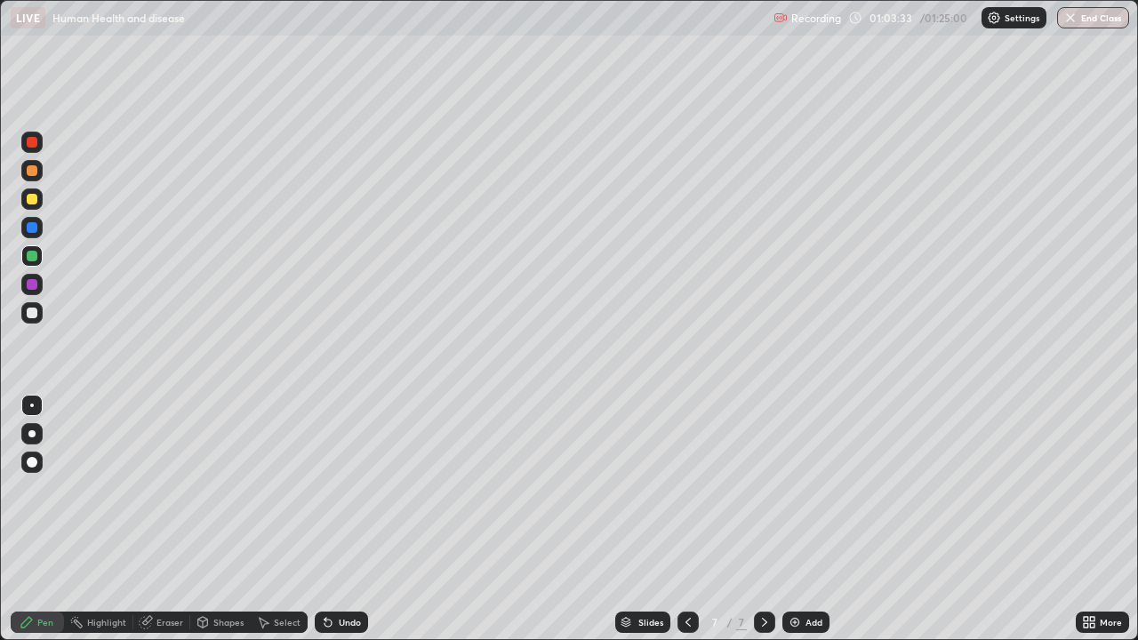
click at [32, 314] on div at bounding box center [32, 313] width 11 height 11
click at [32, 257] on div at bounding box center [32, 256] width 11 height 11
click at [1081, 20] on button "End Class" at bounding box center [1094, 17] width 70 height 21
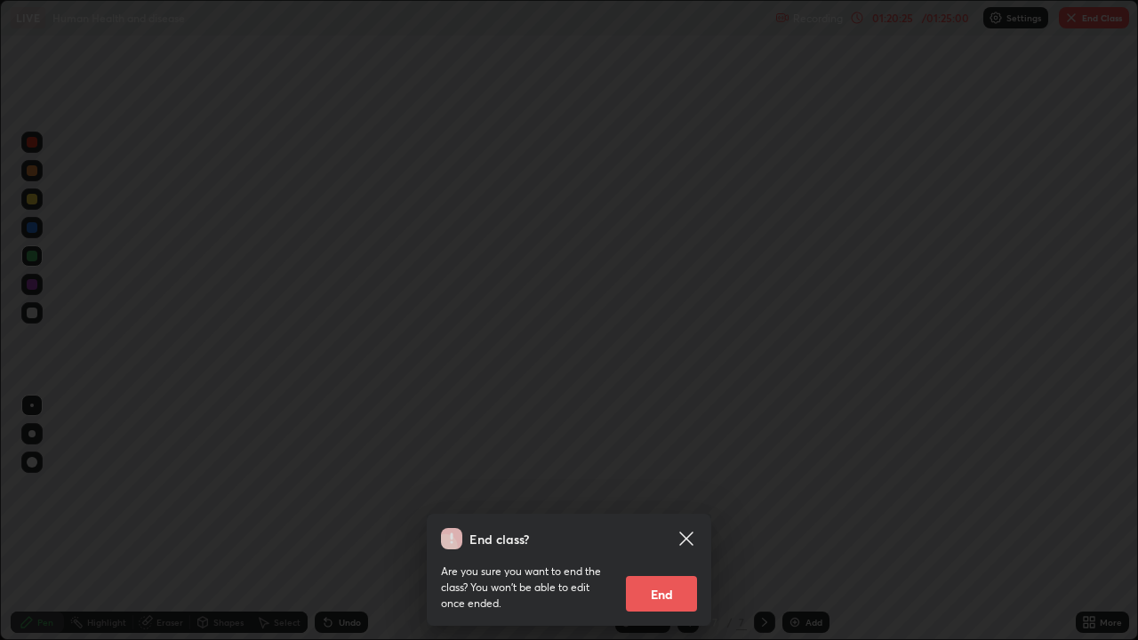
click at [658, 519] on button "End" at bounding box center [661, 594] width 71 height 36
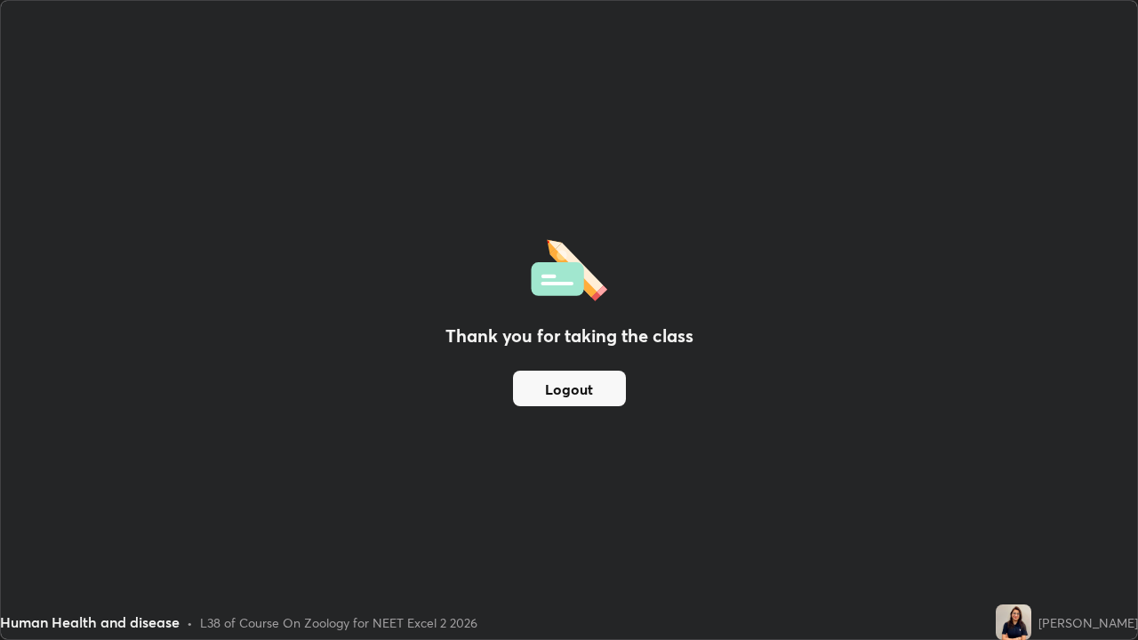
click at [588, 386] on button "Logout" at bounding box center [569, 389] width 113 height 36
